Goal: Task Accomplishment & Management: Manage account settings

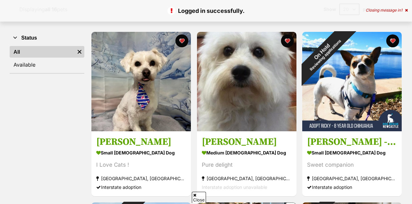
scroll to position [100, 0]
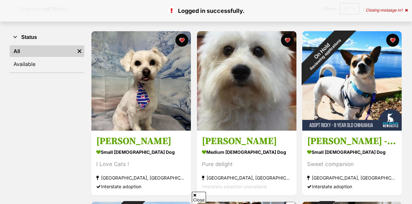
click at [394, 39] on button "favourite" at bounding box center [392, 40] width 13 height 13
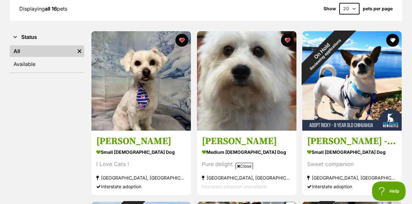
scroll to position [192, 0]
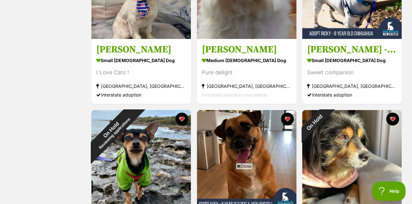
click at [181, 118] on button "favourite" at bounding box center [181, 119] width 13 height 13
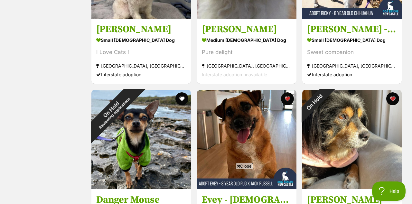
scroll to position [232, 0]
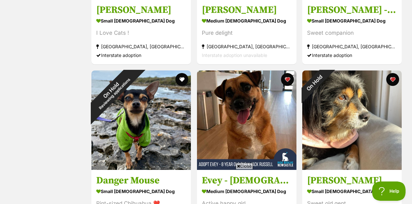
click at [391, 76] on button "favourite" at bounding box center [392, 79] width 13 height 13
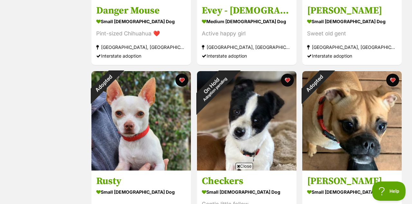
scroll to position [402, 0]
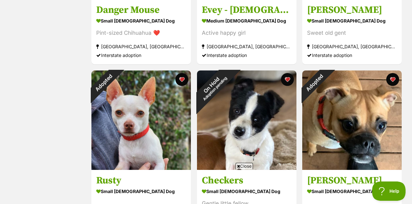
click at [395, 78] on button "favourite" at bounding box center [392, 79] width 13 height 13
click at [288, 79] on button "favourite" at bounding box center [287, 79] width 13 height 13
click at [182, 79] on button "favourite" at bounding box center [181, 79] width 13 height 13
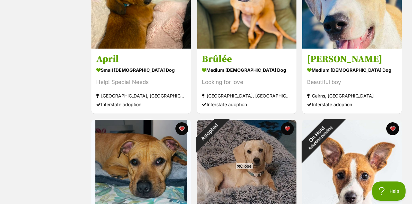
scroll to position [753, 0]
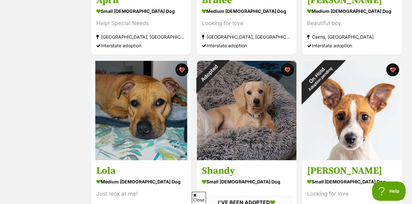
click at [288, 69] on button "favourite" at bounding box center [287, 69] width 13 height 13
click at [393, 68] on button "favourite" at bounding box center [392, 69] width 13 height 13
